Goal: Communication & Community: Answer question/provide support

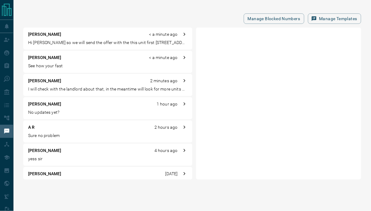
click at [62, 63] on p "See how your fast" at bounding box center [107, 66] width 159 height 6
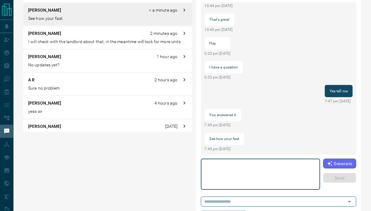
scroll to position [52, 0]
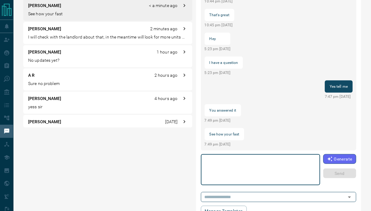
click at [226, 166] on textarea at bounding box center [260, 170] width 111 height 26
type textarea "*"
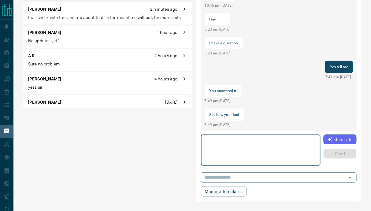
scroll to position [2, 0]
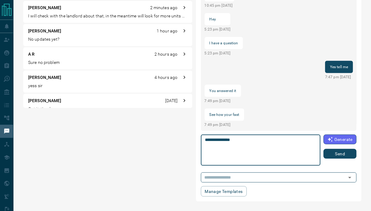
type textarea "**********"
click at [334, 157] on button "Send" at bounding box center [340, 154] width 33 height 10
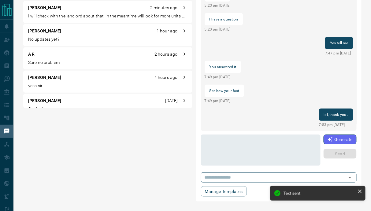
scroll to position [0, 0]
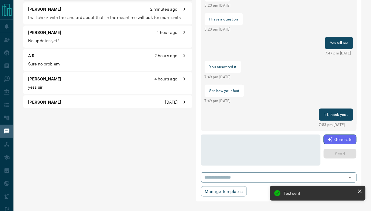
click at [77, 41] on p "No updates yet?" at bounding box center [107, 41] width 159 height 6
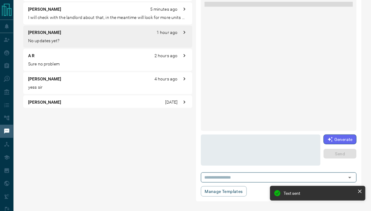
scroll to position [610, 0]
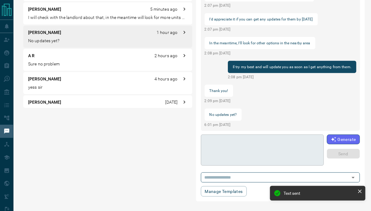
click at [213, 153] on textarea at bounding box center [262, 150] width 115 height 26
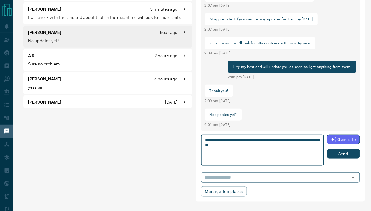
click at [219, 140] on textarea "**********" at bounding box center [262, 150] width 115 height 26
type textarea "**********"
click at [330, 157] on button "Send" at bounding box center [343, 154] width 33 height 10
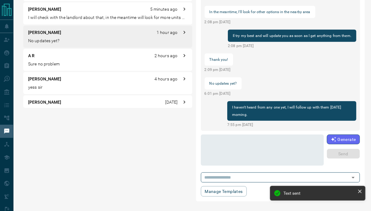
scroll to position [0, 0]
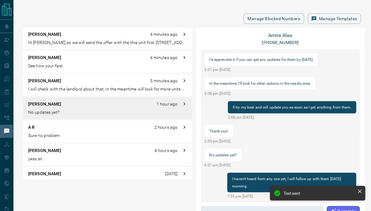
click at [65, 67] on p "See how your fast" at bounding box center [107, 66] width 159 height 6
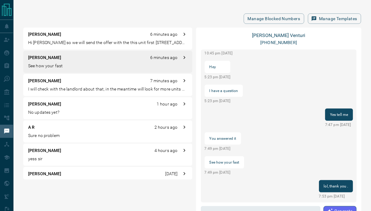
click at [101, 44] on p "Hi [PERSON_NAME] so we will send the offer with the this unit first [STREET_ADD…" at bounding box center [107, 42] width 159 height 6
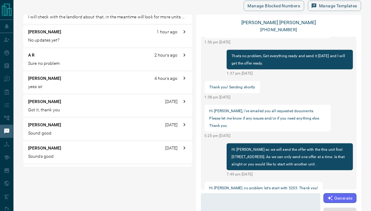
scroll to position [61, 0]
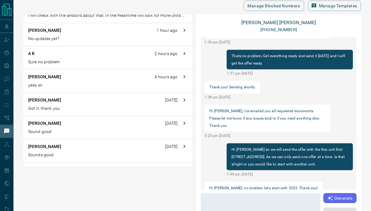
click at [46, 129] on p "Sound good" at bounding box center [107, 132] width 159 height 6
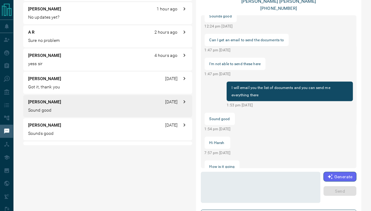
scroll to position [37, 0]
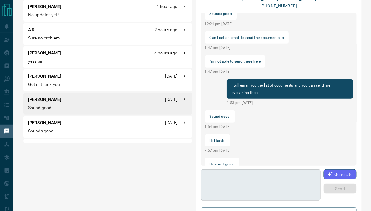
click at [252, 185] on textarea at bounding box center [260, 185] width 111 height 26
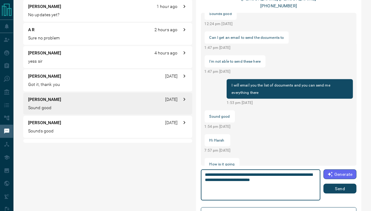
click at [300, 175] on textarea "**********" at bounding box center [260, 185] width 111 height 26
click at [294, 184] on textarea "**********" at bounding box center [260, 185] width 111 height 26
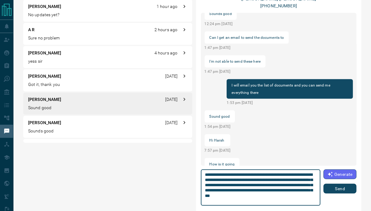
scroll to position [0, 0]
type textarea "**********"
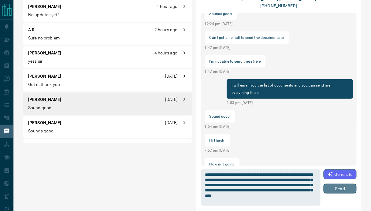
click at [353, 187] on button "Send" at bounding box center [340, 189] width 33 height 10
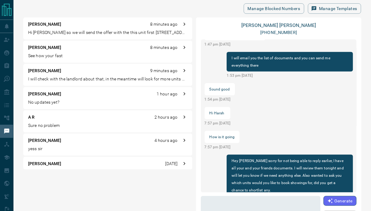
scroll to position [4, 0]
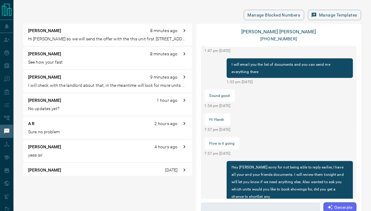
click at [84, 88] on p "I will check with the landlord about that, in the meantime will look for more u…" at bounding box center [107, 85] width 159 height 6
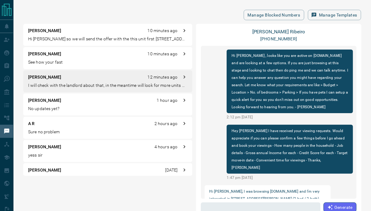
scroll to position [259, 0]
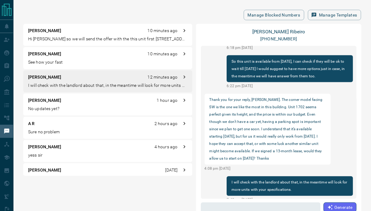
click at [41, 106] on p "No updates yet?" at bounding box center [107, 109] width 159 height 6
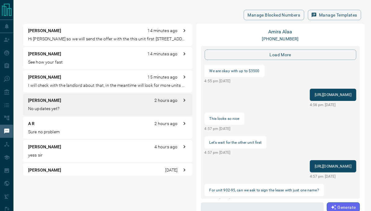
scroll to position [610, 0]
